Goal: Information Seeking & Learning: Learn about a topic

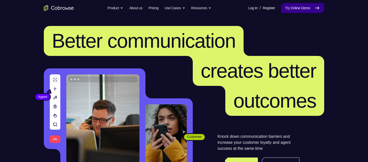
click at [317, 9] on icon at bounding box center [317, 8] width 6 height 6
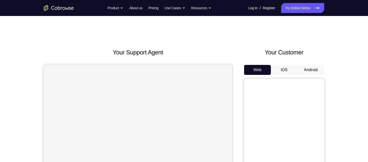
click at [315, 70] on button "Android" at bounding box center [310, 70] width 27 height 10
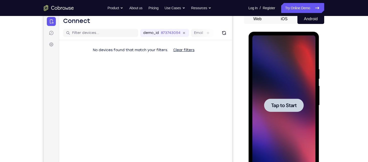
click at [288, 97] on div at bounding box center [283, 106] width 63 height 140
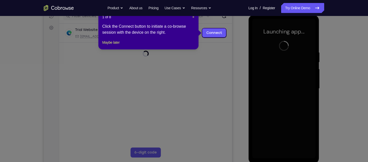
scroll to position [68, 0]
click at [193, 18] on span "×" at bounding box center [193, 17] width 2 height 4
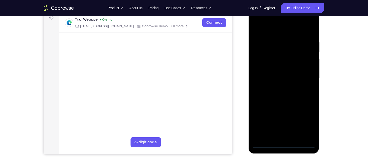
scroll to position [78, 0]
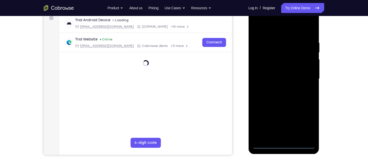
click at [284, 146] on div at bounding box center [283, 79] width 63 height 140
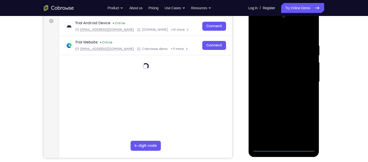
scroll to position [78, 0]
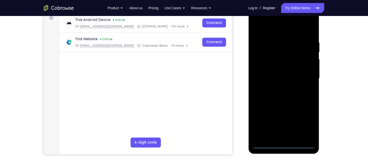
click at [308, 125] on div at bounding box center [283, 79] width 63 height 140
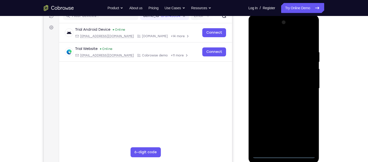
scroll to position [62, 0]
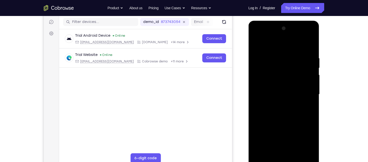
click at [274, 44] on div at bounding box center [283, 95] width 63 height 140
click at [304, 92] on div at bounding box center [283, 95] width 63 height 140
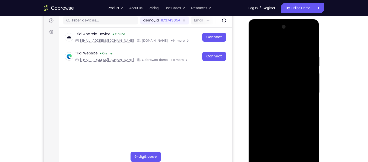
scroll to position [64, 0]
click at [279, 102] on div at bounding box center [283, 93] width 63 height 140
click at [284, 82] on div at bounding box center [283, 93] width 63 height 140
click at [281, 88] on div at bounding box center [283, 93] width 63 height 140
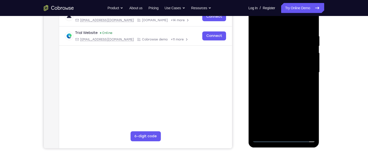
scroll to position [85, 0]
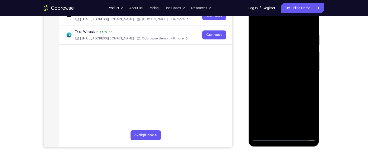
click at [256, 75] on div at bounding box center [283, 72] width 63 height 140
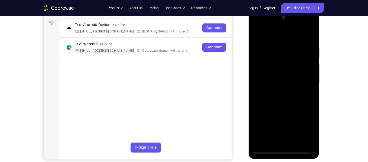
scroll to position [71, 0]
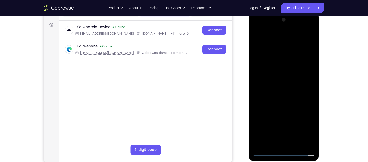
click at [285, 73] on div at bounding box center [283, 86] width 63 height 140
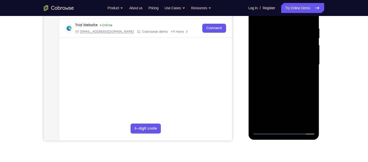
scroll to position [91, 0]
click at [272, 28] on div at bounding box center [283, 65] width 63 height 140
click at [305, 61] on div at bounding box center [283, 65] width 63 height 140
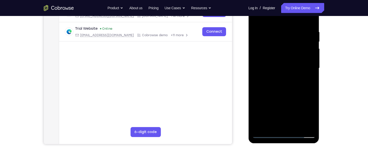
scroll to position [88, 0]
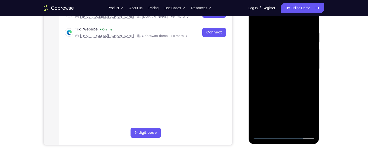
click at [308, 21] on div at bounding box center [283, 69] width 63 height 140
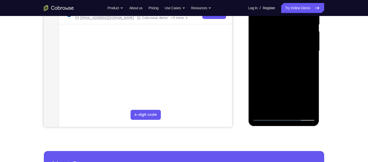
click at [297, 110] on div at bounding box center [283, 51] width 63 height 140
click at [282, 79] on div at bounding box center [283, 51] width 63 height 140
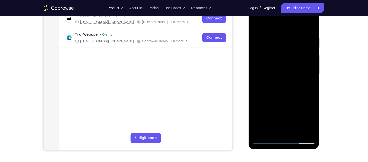
scroll to position [82, 0]
click at [259, 24] on div at bounding box center [283, 75] width 63 height 140
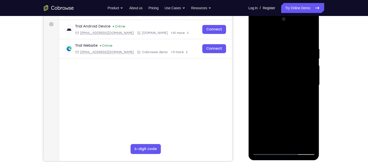
scroll to position [71, 0]
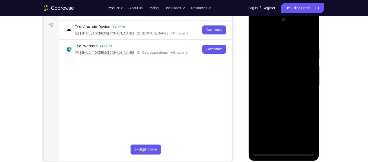
drag, startPoint x: 292, startPoint y: 47, endPoint x: 266, endPoint y: 49, distance: 26.3
click at [266, 49] on div at bounding box center [283, 86] width 63 height 140
click at [279, 46] on div at bounding box center [283, 86] width 63 height 140
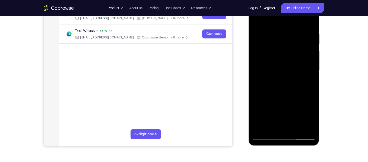
scroll to position [86, 0]
click at [303, 66] on div at bounding box center [283, 70] width 63 height 140
click at [306, 58] on div at bounding box center [283, 70] width 63 height 140
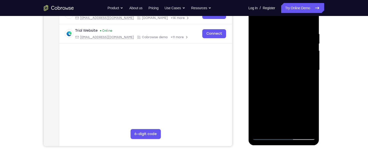
drag, startPoint x: 307, startPoint y: 55, endPoint x: 251, endPoint y: 50, distance: 56.2
click at [251, 50] on div at bounding box center [283, 70] width 71 height 149
click at [310, 22] on div at bounding box center [283, 70] width 63 height 140
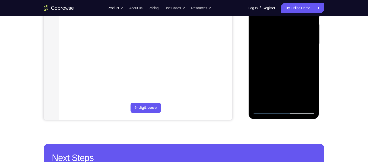
scroll to position [113, 0]
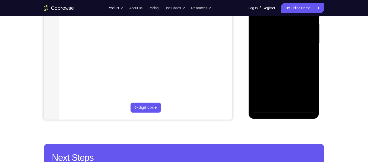
click at [298, 102] on div at bounding box center [283, 44] width 63 height 140
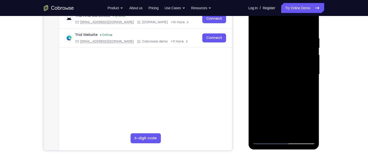
scroll to position [82, 0]
click at [258, 24] on div at bounding box center [283, 75] width 63 height 140
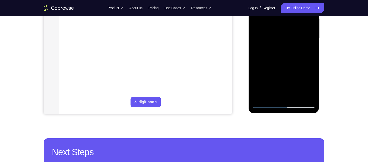
click at [296, 98] on div at bounding box center [283, 38] width 63 height 140
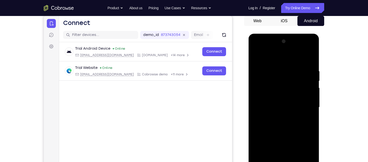
scroll to position [49, 0]
drag, startPoint x: 299, startPoint y: 78, endPoint x: 278, endPoint y: 80, distance: 20.4
click at [278, 80] on div at bounding box center [283, 107] width 63 height 140
drag, startPoint x: 296, startPoint y: 80, endPoint x: 265, endPoint y: 80, distance: 30.0
click at [265, 80] on div at bounding box center [283, 107] width 63 height 140
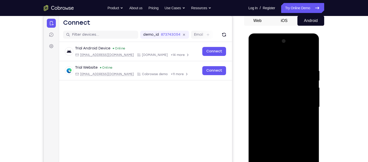
drag, startPoint x: 303, startPoint y: 75, endPoint x: 264, endPoint y: 80, distance: 38.8
click at [264, 80] on div at bounding box center [283, 107] width 63 height 140
drag, startPoint x: 306, startPoint y: 79, endPoint x: 258, endPoint y: 83, distance: 47.7
click at [258, 83] on div at bounding box center [283, 107] width 63 height 140
drag, startPoint x: 300, startPoint y: 83, endPoint x: 253, endPoint y: 89, distance: 47.1
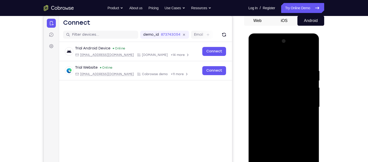
click at [253, 89] on div at bounding box center [283, 107] width 63 height 140
drag, startPoint x: 299, startPoint y: 82, endPoint x: 266, endPoint y: 82, distance: 32.0
click at [266, 82] on div at bounding box center [283, 107] width 63 height 140
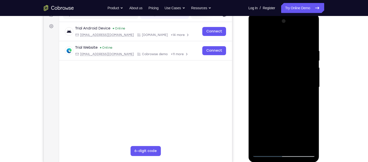
scroll to position [68, 0]
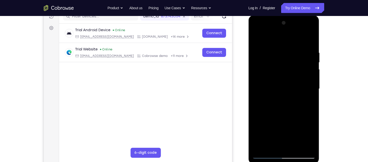
click at [255, 37] on div at bounding box center [283, 89] width 63 height 140
drag, startPoint x: 285, startPoint y: 54, endPoint x: 282, endPoint y: 123, distance: 69.4
click at [282, 123] on div at bounding box center [283, 89] width 63 height 140
click at [307, 147] on div at bounding box center [283, 89] width 63 height 140
click at [264, 127] on div at bounding box center [283, 89] width 63 height 140
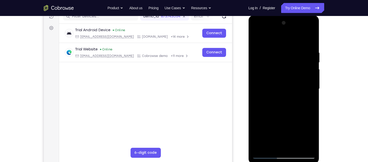
drag, startPoint x: 283, startPoint y: 119, endPoint x: 280, endPoint y: 120, distance: 2.8
click at [280, 120] on div at bounding box center [283, 89] width 63 height 140
click at [311, 90] on div at bounding box center [283, 89] width 63 height 140
click at [311, 92] on div at bounding box center [283, 89] width 63 height 140
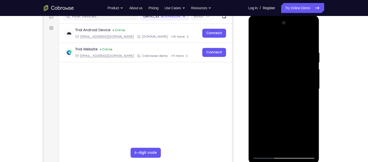
click at [258, 148] on div at bounding box center [283, 89] width 63 height 140
click at [259, 145] on div at bounding box center [283, 89] width 63 height 140
drag, startPoint x: 291, startPoint y: 58, endPoint x: 284, endPoint y: 132, distance: 74.6
click at [284, 132] on div at bounding box center [283, 89] width 63 height 140
drag, startPoint x: 296, startPoint y: 128, endPoint x: 291, endPoint y: 49, distance: 80.0
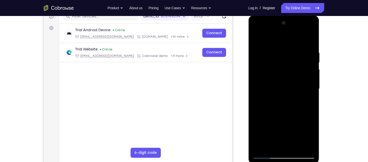
click at [291, 49] on div at bounding box center [283, 89] width 63 height 140
drag, startPoint x: 294, startPoint y: 122, endPoint x: 292, endPoint y: 68, distance: 53.8
click at [292, 68] on div at bounding box center [283, 89] width 63 height 140
drag, startPoint x: 293, startPoint y: 116, endPoint x: 290, endPoint y: 28, distance: 87.4
click at [290, 28] on div at bounding box center [283, 89] width 63 height 140
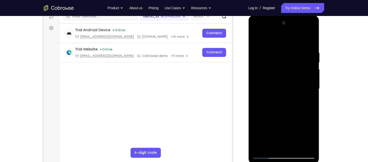
drag, startPoint x: 292, startPoint y: 105, endPoint x: 293, endPoint y: 11, distance: 94.3
click at [293, 15] on html "Online web based iOS Simulators and Android Emulators. Run iPhone, iPad, Mobile…" at bounding box center [283, 90] width 71 height 150
click at [312, 95] on div at bounding box center [283, 89] width 63 height 140
click at [291, 105] on div at bounding box center [283, 89] width 63 height 140
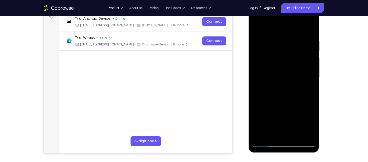
scroll to position [79, 0]
drag, startPoint x: 289, startPoint y: 111, endPoint x: 289, endPoint y: 45, distance: 66.8
click at [289, 45] on div at bounding box center [283, 78] width 63 height 140
click at [257, 63] on div at bounding box center [283, 78] width 63 height 140
drag, startPoint x: 288, startPoint y: 112, endPoint x: 284, endPoint y: 25, distance: 86.9
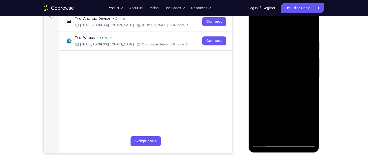
click at [284, 25] on div at bounding box center [283, 78] width 63 height 140
drag, startPoint x: 286, startPoint y: 110, endPoint x: 291, endPoint y: 30, distance: 80.0
click at [291, 30] on div at bounding box center [283, 78] width 63 height 140
drag, startPoint x: 293, startPoint y: 109, endPoint x: 293, endPoint y: 83, distance: 25.8
click at [293, 83] on div at bounding box center [283, 78] width 63 height 140
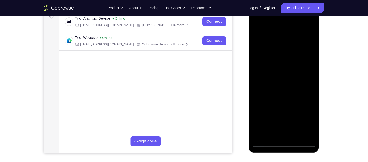
click at [310, 60] on div at bounding box center [283, 78] width 63 height 140
click at [313, 61] on div at bounding box center [283, 78] width 63 height 140
drag, startPoint x: 287, startPoint y: 106, endPoint x: 292, endPoint y: 22, distance: 84.0
click at [292, 22] on div at bounding box center [283, 78] width 63 height 140
drag, startPoint x: 295, startPoint y: 108, endPoint x: 293, endPoint y: 47, distance: 60.6
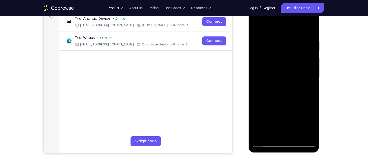
click at [293, 47] on div at bounding box center [283, 78] width 63 height 140
drag, startPoint x: 291, startPoint y: 113, endPoint x: 293, endPoint y: 43, distance: 69.6
click at [293, 43] on div at bounding box center [283, 78] width 63 height 140
drag, startPoint x: 294, startPoint y: 119, endPoint x: 296, endPoint y: 69, distance: 50.6
click at [296, 69] on div at bounding box center [283, 78] width 63 height 140
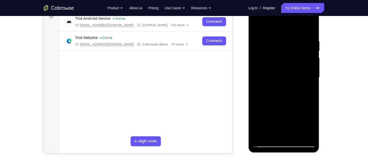
drag, startPoint x: 292, startPoint y: 120, endPoint x: 293, endPoint y: 28, distance: 92.8
click at [293, 28] on div at bounding box center [283, 78] width 63 height 140
drag, startPoint x: 290, startPoint y: 115, endPoint x: 296, endPoint y: 40, distance: 75.3
click at [296, 40] on div at bounding box center [283, 78] width 63 height 140
drag, startPoint x: 290, startPoint y: 117, endPoint x: 290, endPoint y: 46, distance: 70.8
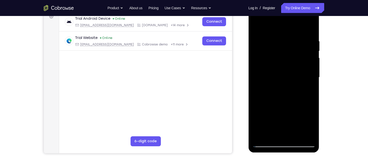
click at [290, 46] on div at bounding box center [283, 78] width 63 height 140
drag, startPoint x: 289, startPoint y: 114, endPoint x: 294, endPoint y: 44, distance: 70.3
click at [294, 44] on div at bounding box center [283, 78] width 63 height 140
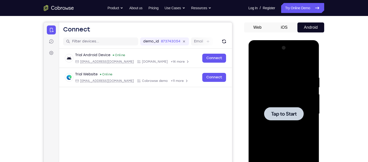
scroll to position [41, 0]
